Goal: Task Accomplishment & Management: Complete application form

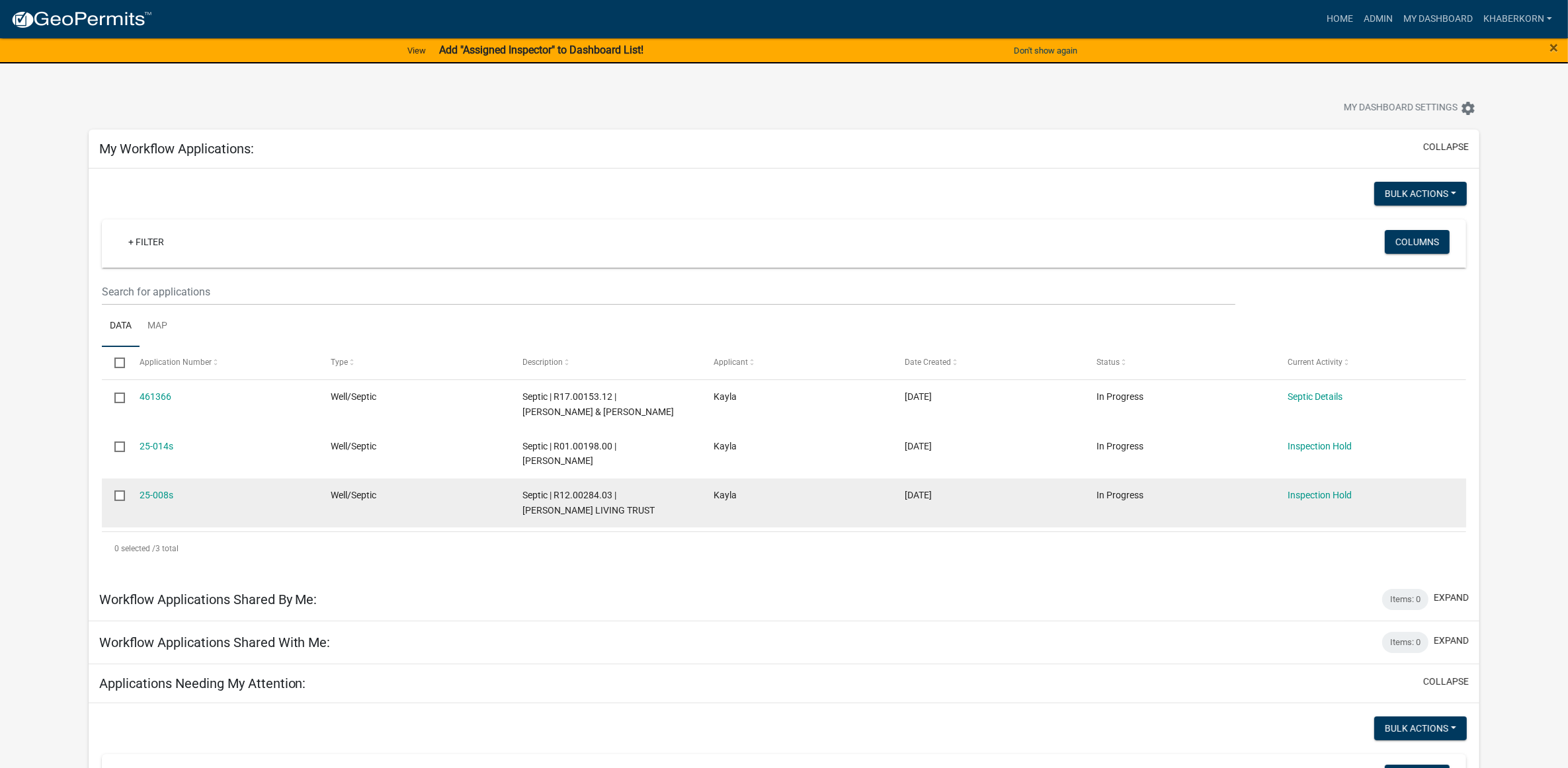
scroll to position [413, 0]
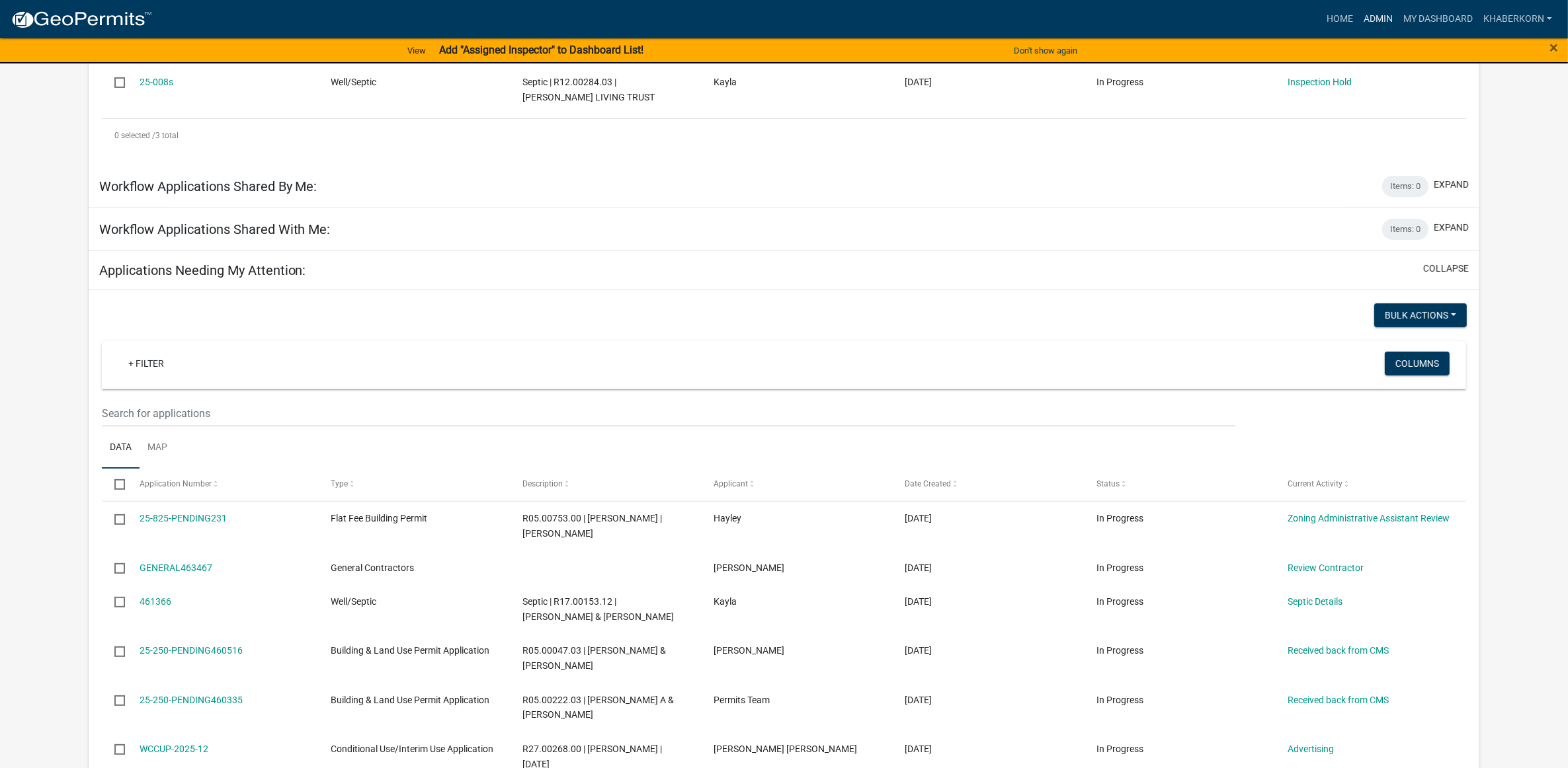
click at [1374, 12] on link "Admin" at bounding box center [1378, 19] width 40 height 25
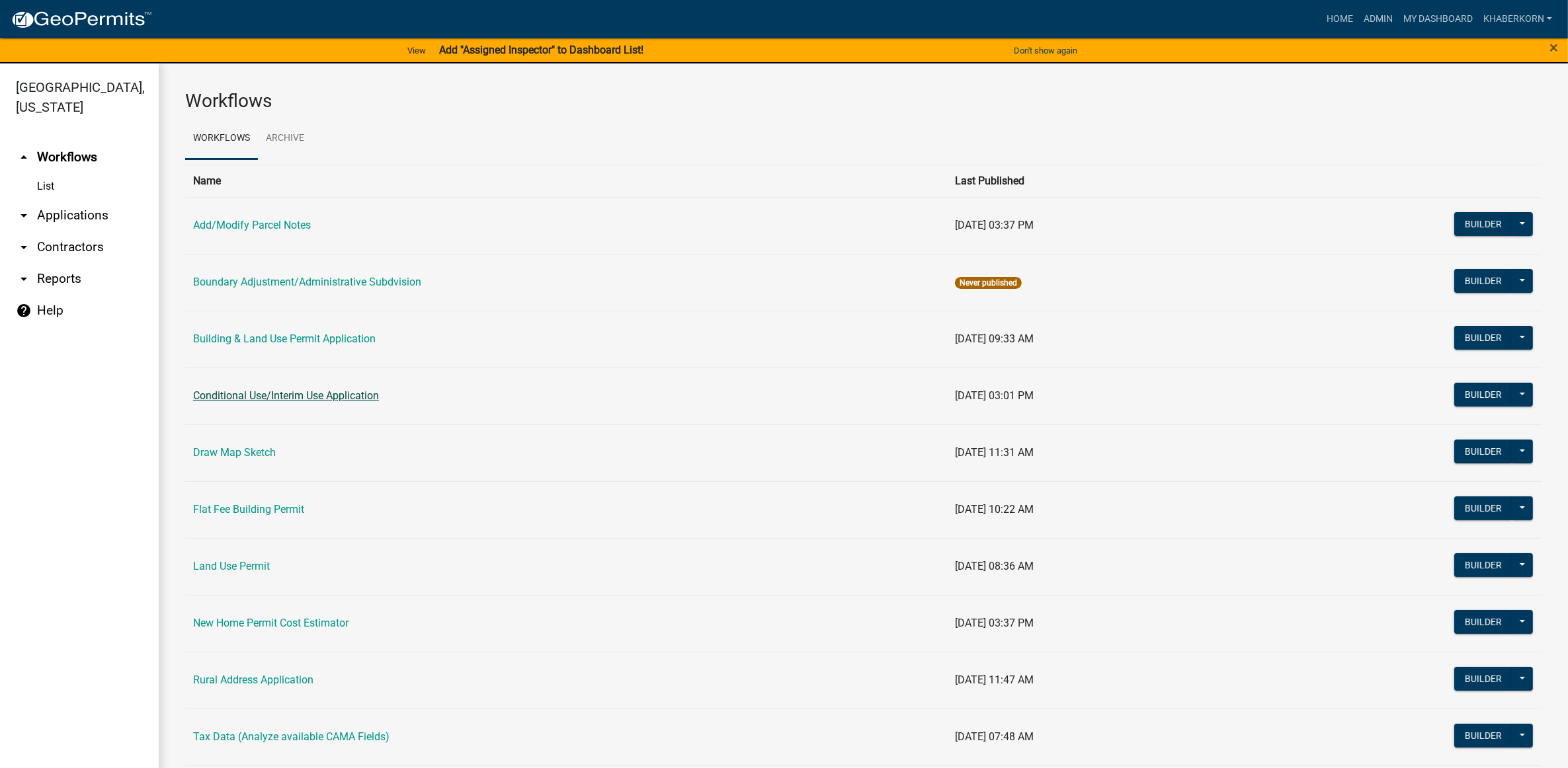
click at [249, 395] on link "Conditional Use/Interim Use Application" at bounding box center [286, 395] width 186 height 13
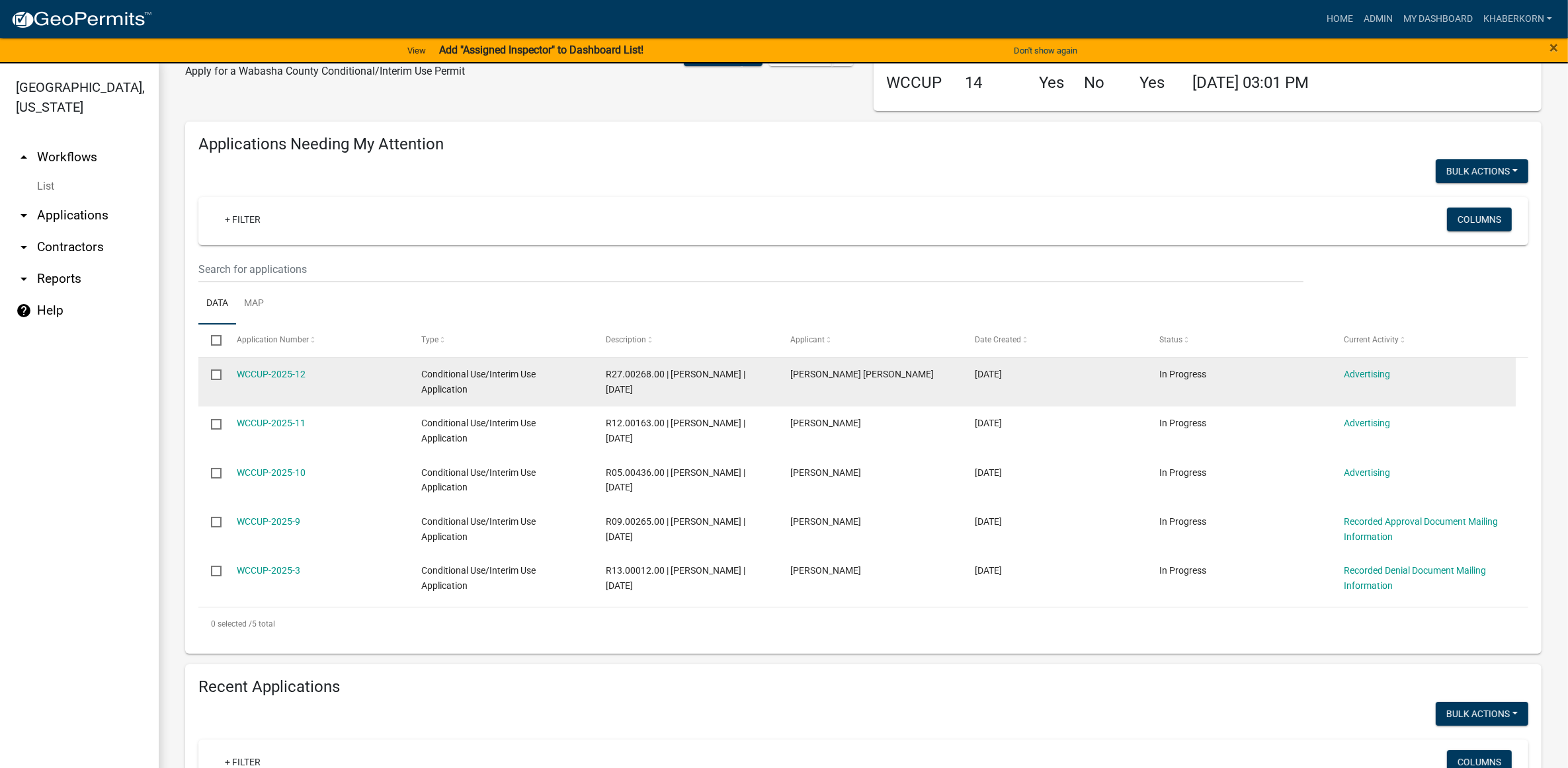
scroll to position [83, 0]
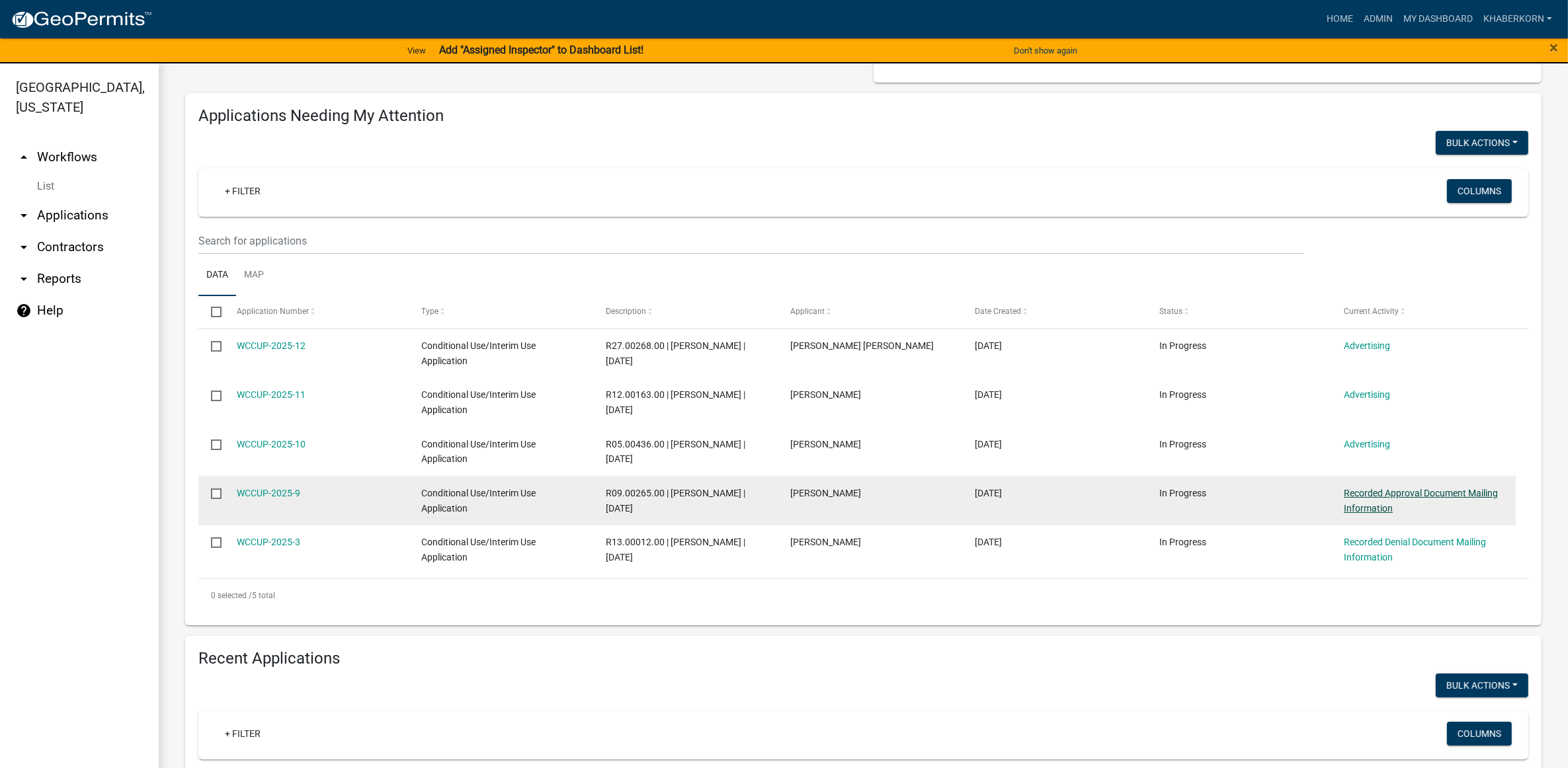
click at [1438, 494] on link "Recorded Approval Document Mailing Information" at bounding box center [1420, 500] width 154 height 26
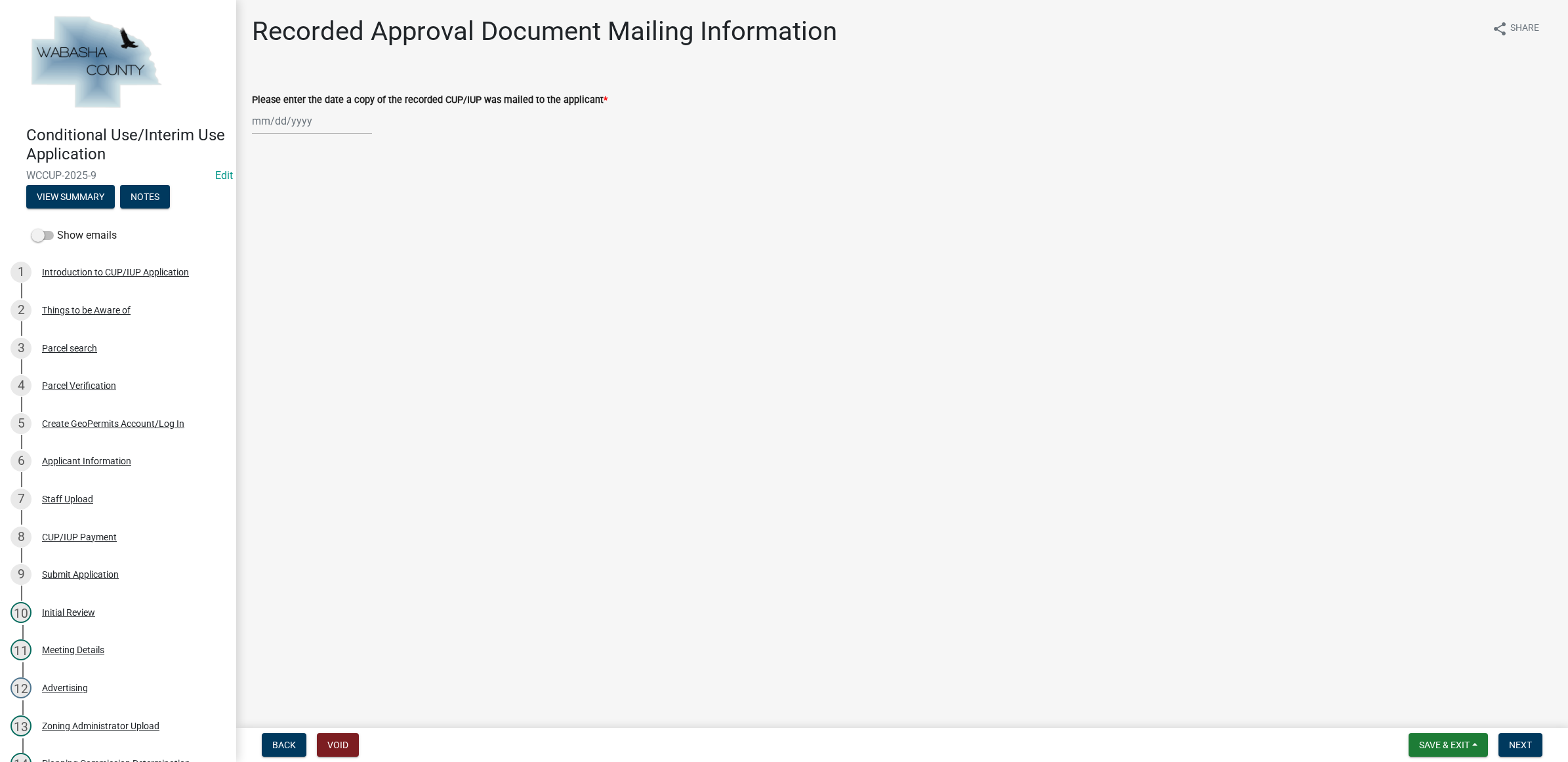
select select "8"
click at [307, 122] on div "[DATE] [DATE] Mo Tu We Th Fr Sa Su 28 29 30 31 1 2 3 4 5 6 7 8 9 10 11 12 13 14…" at bounding box center [312, 121] width 120 height 27
click at [349, 209] on div "8" at bounding box center [349, 212] width 21 height 21
type input "[DATE]"
click at [1515, 736] on button "Next" at bounding box center [1520, 745] width 44 height 24
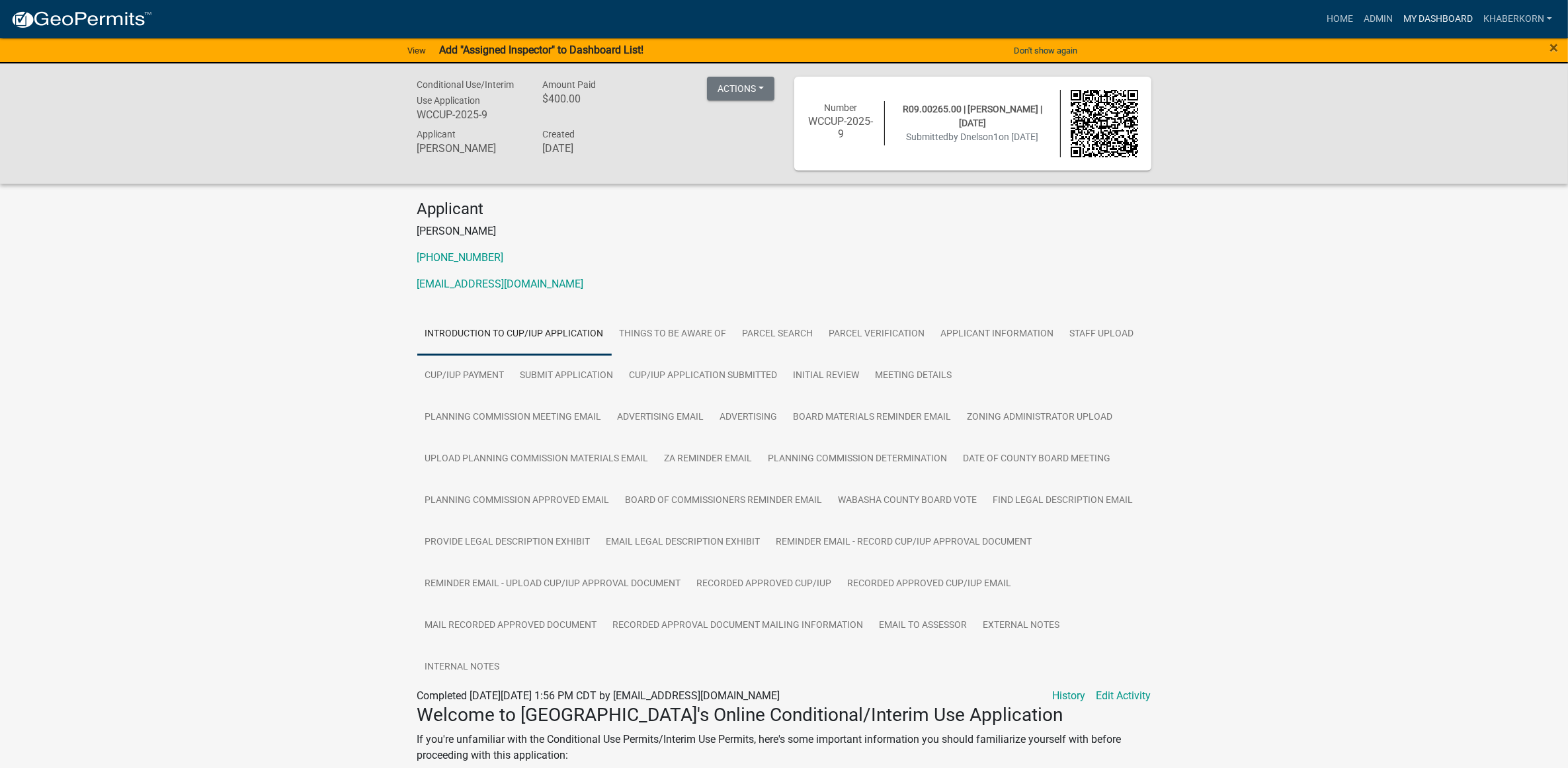
click at [1432, 19] on link "My Dashboard" at bounding box center [1437, 19] width 80 height 25
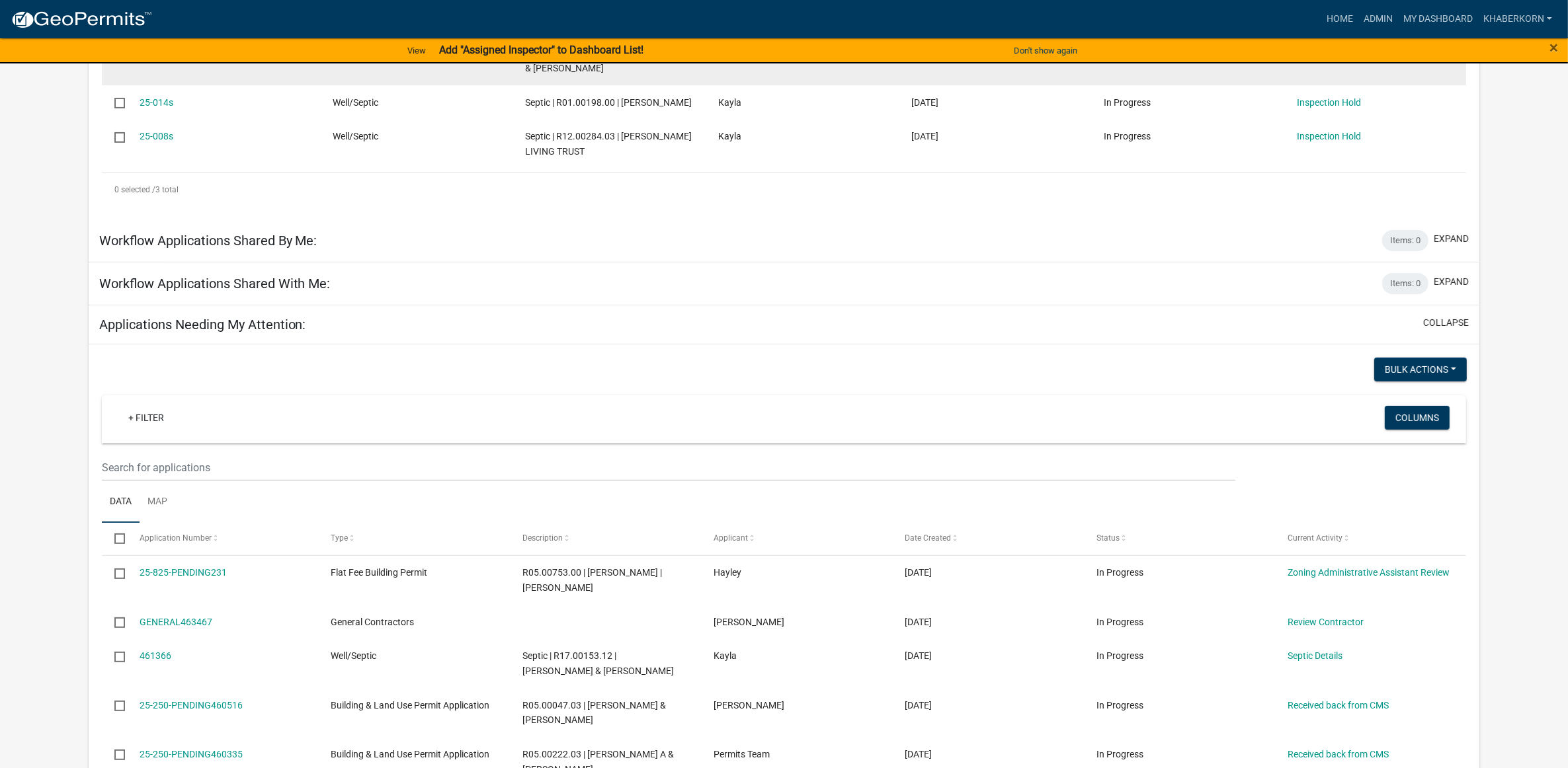
scroll to position [413, 0]
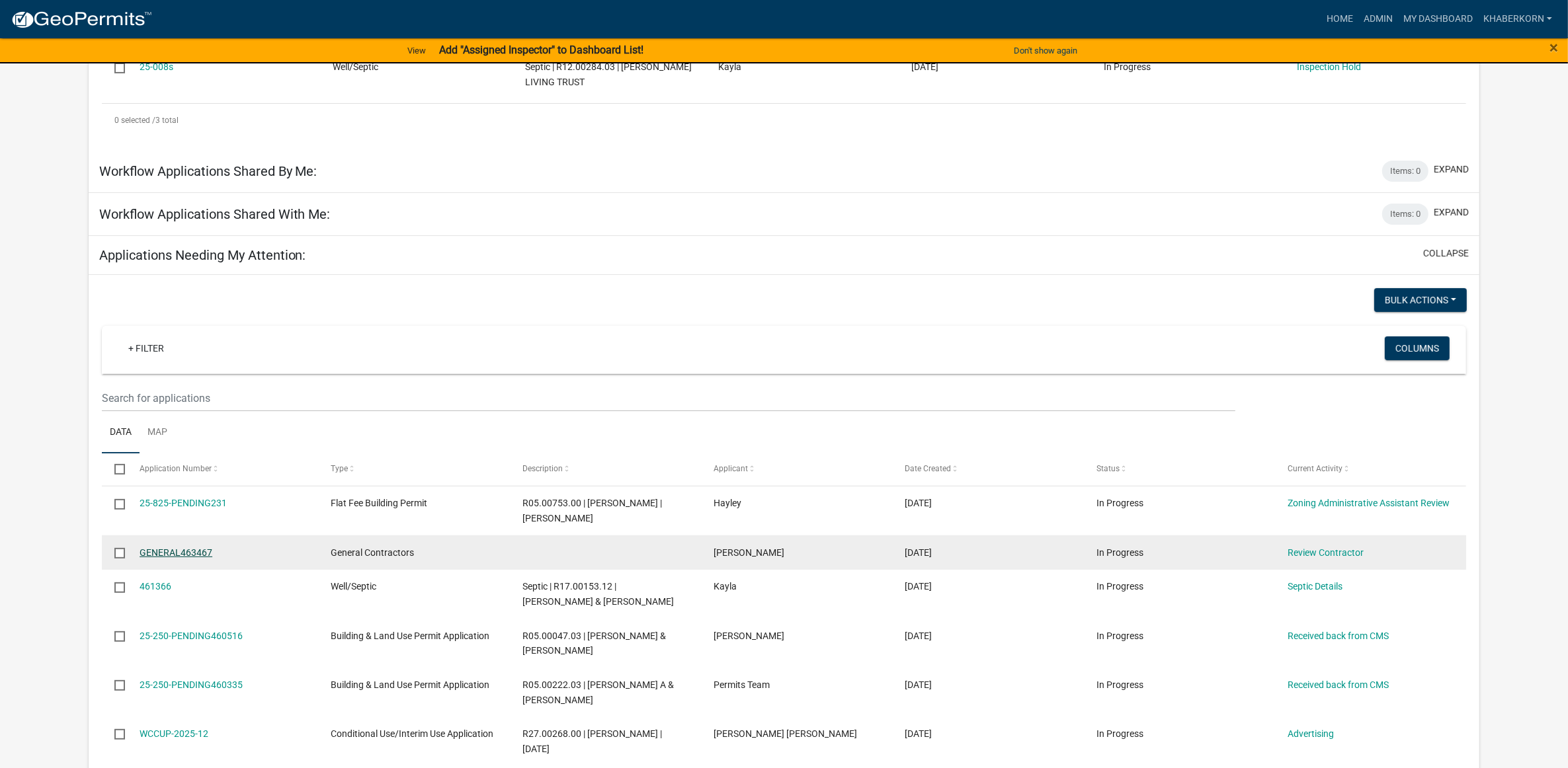
click at [199, 558] on link "GENERAL463467" at bounding box center [176, 552] width 73 height 11
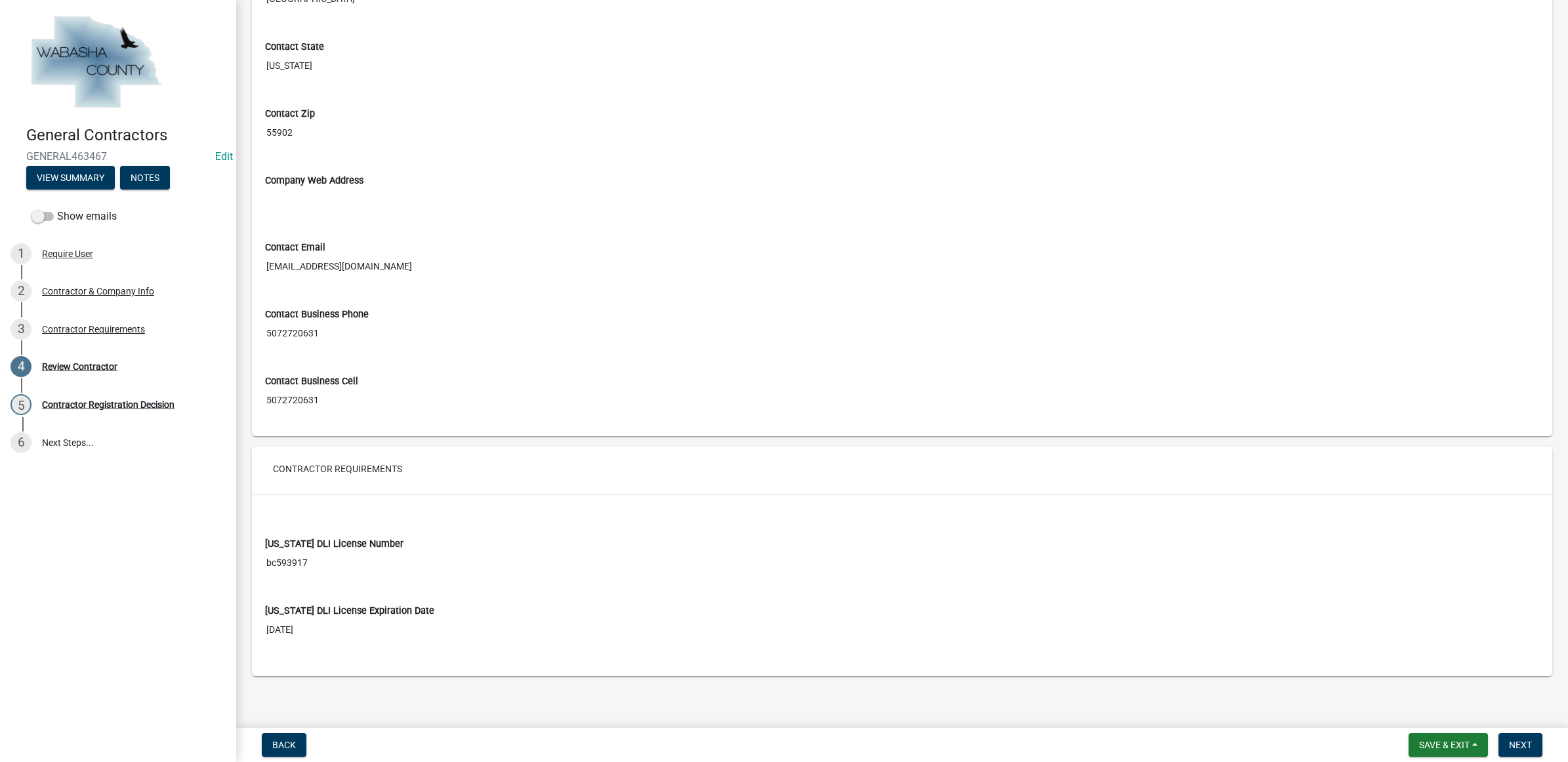
scroll to position [621, 0]
click at [273, 554] on input "bc593917" at bounding box center [902, 558] width 1274 height 24
drag, startPoint x: 273, startPoint y: 554, endPoint x: 313, endPoint y: 562, distance: 40.8
click at [1527, 740] on span "Next" at bounding box center [1520, 745] width 23 height 11
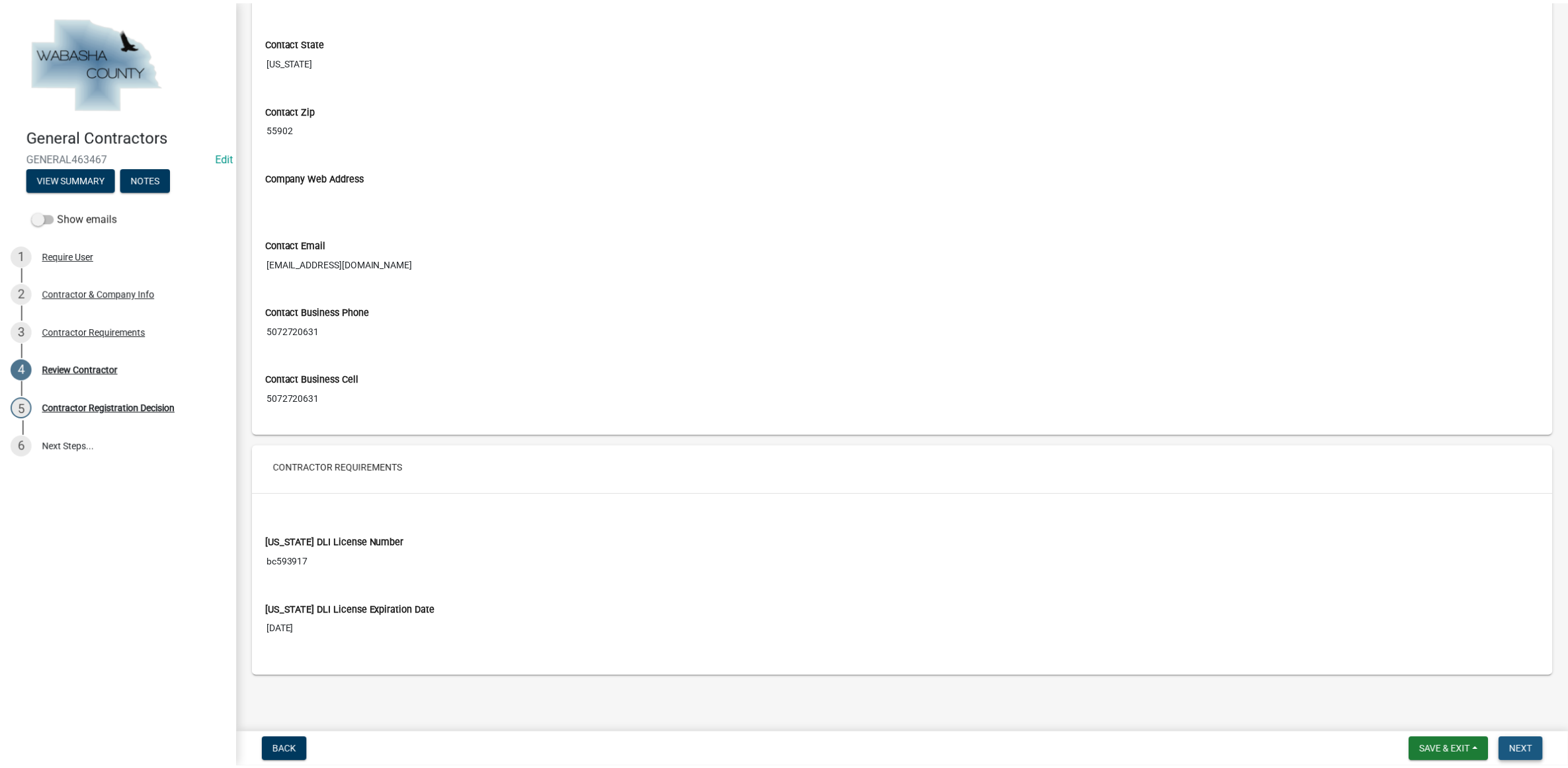
scroll to position [0, 0]
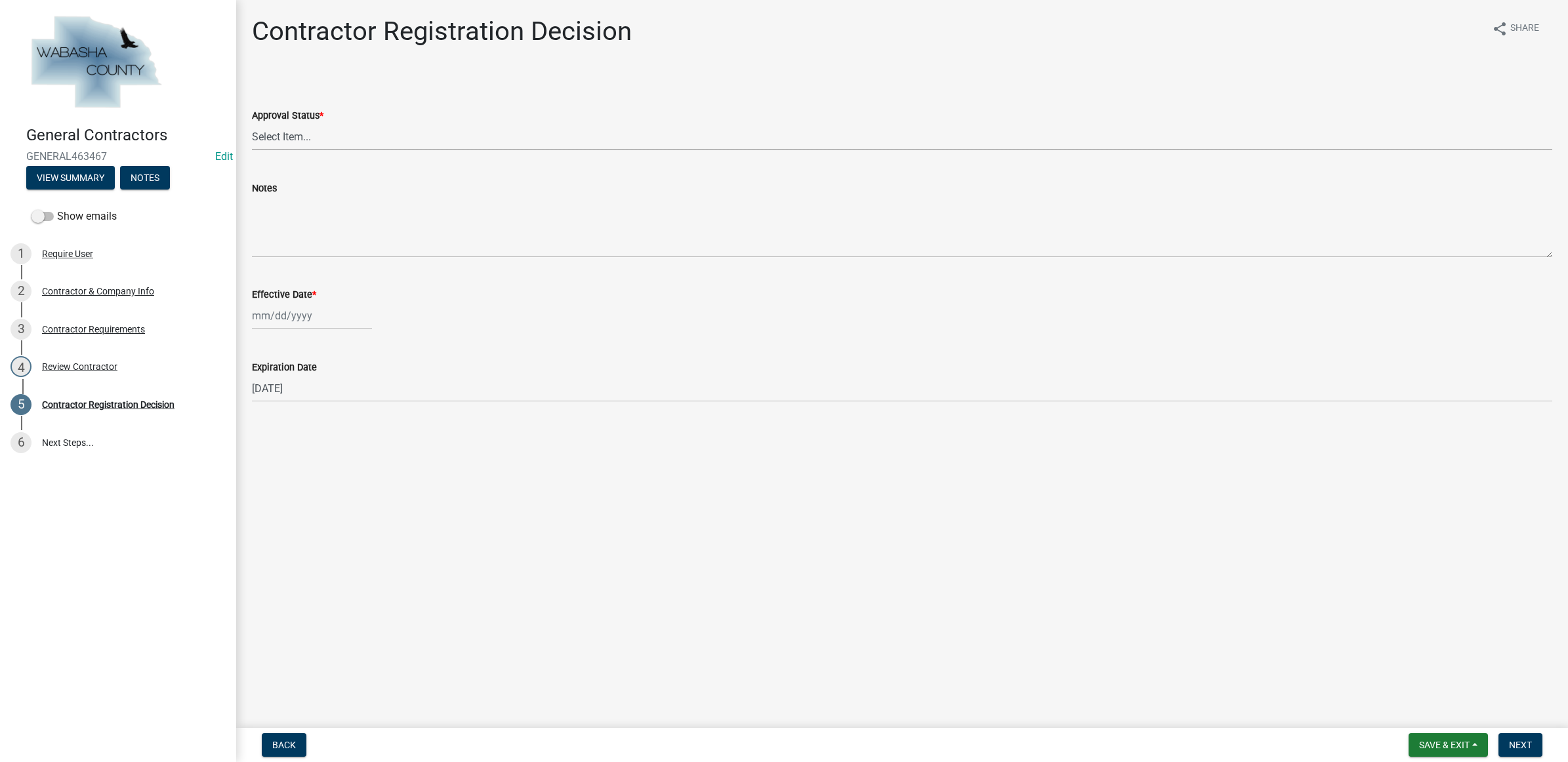
click at [279, 133] on select "Select Item... Approved Denied" at bounding box center [902, 137] width 1300 height 27
click at [252, 123] on select "Select Item... Approved Denied" at bounding box center [902, 137] width 1300 height 27
select select "4b86b809-39dd-4c68-9f3d-fdb3e7050482"
click at [305, 324] on div at bounding box center [312, 316] width 120 height 27
select select "8"
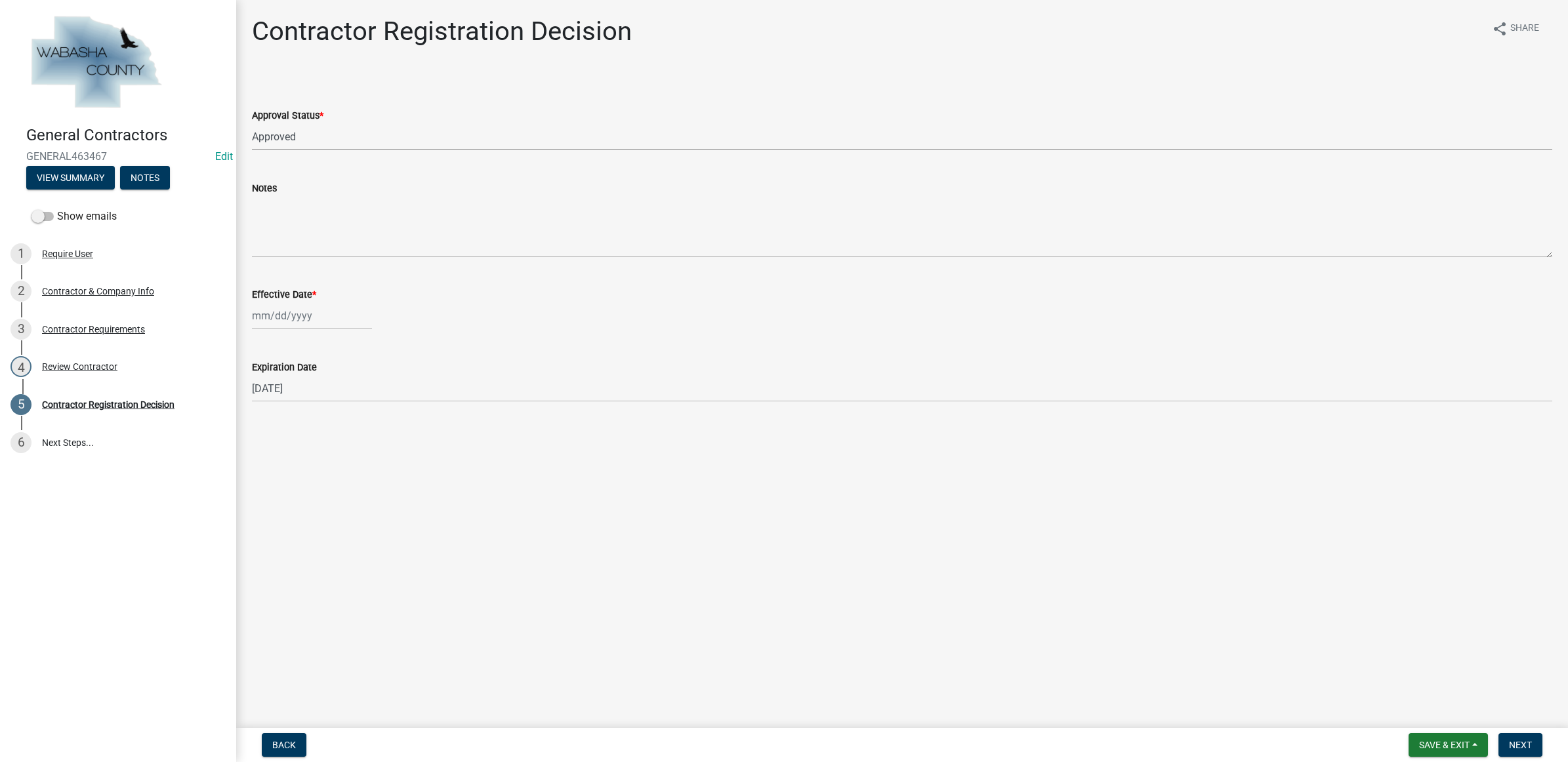
select select "2025"
click at [326, 431] on div "14" at bounding box center [328, 428] width 21 height 21
type input "[DATE]"
click at [1517, 743] on span "Next" at bounding box center [1520, 745] width 23 height 11
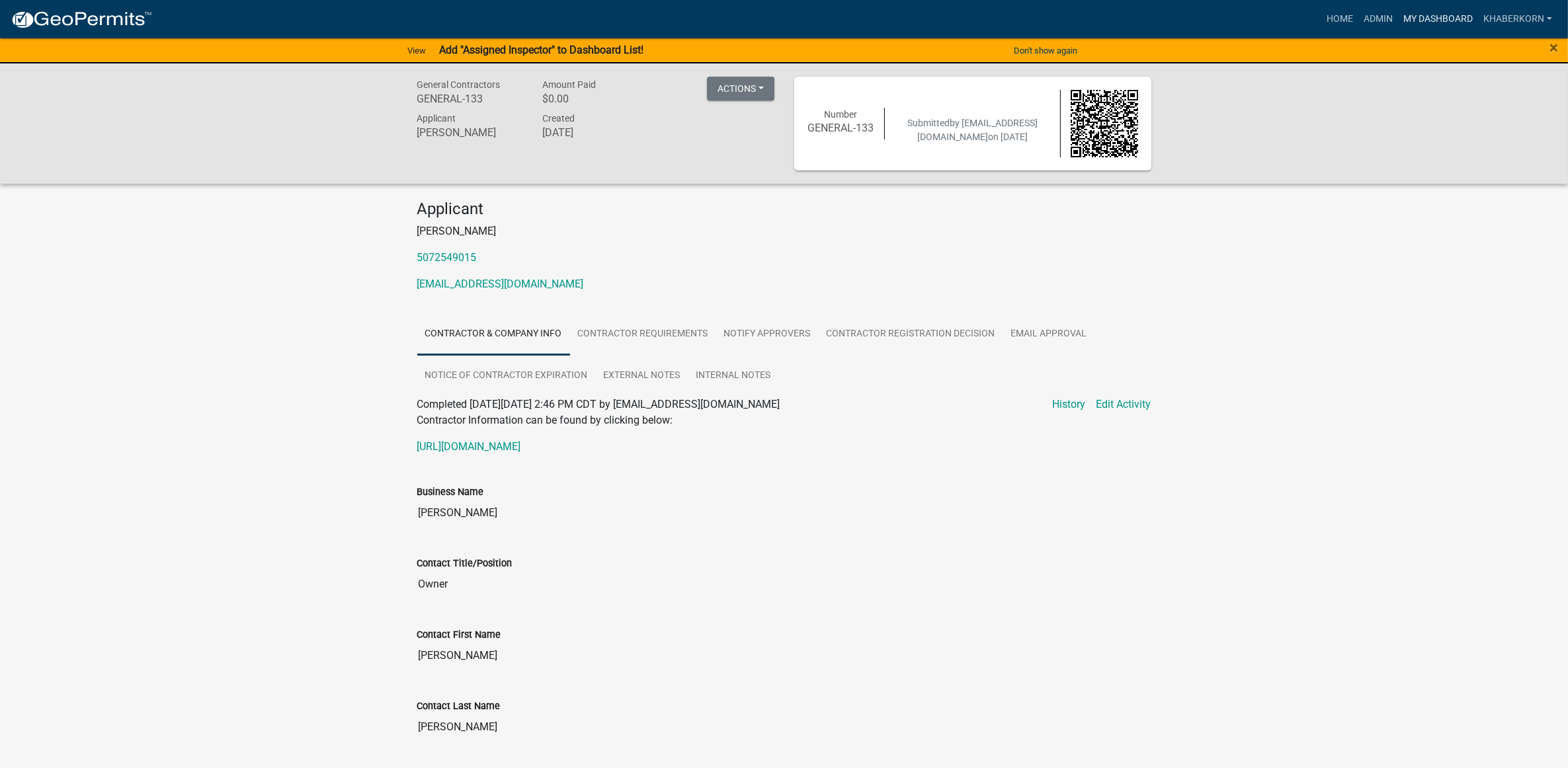
click at [1434, 11] on link "My Dashboard" at bounding box center [1437, 19] width 80 height 25
